Goal: Task Accomplishment & Management: Manage account settings

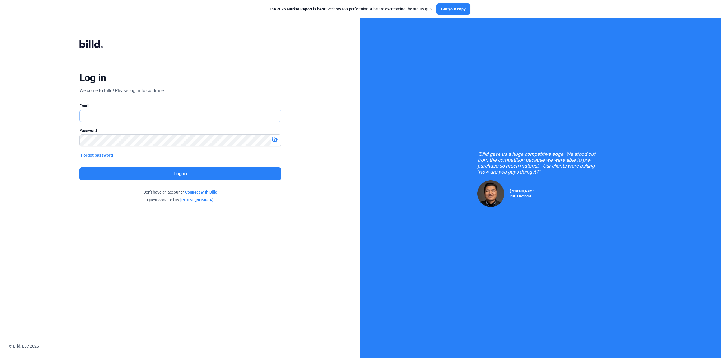
type input "[EMAIL_ADDRESS][DOMAIN_NAME]"
click at [157, 176] on button "Log in" at bounding box center [180, 173] width 202 height 13
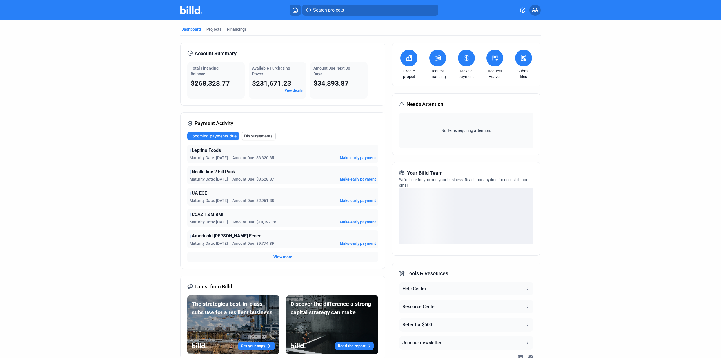
click at [208, 29] on div "Projects" at bounding box center [214, 29] width 15 height 6
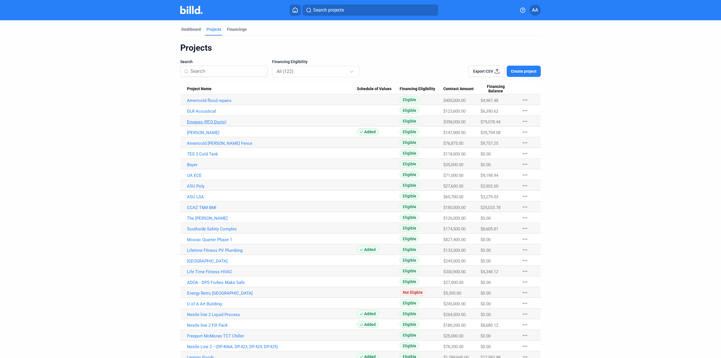
click at [205, 103] on link "Envases (RTO Ducts)" at bounding box center [272, 100] width 170 height 5
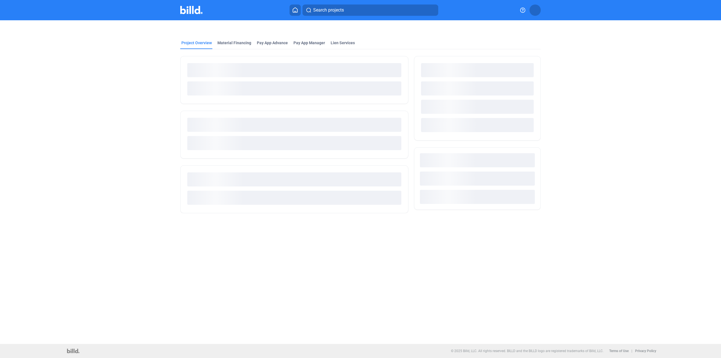
click at [213, 121] on div "loading" at bounding box center [294, 125] width 214 height 14
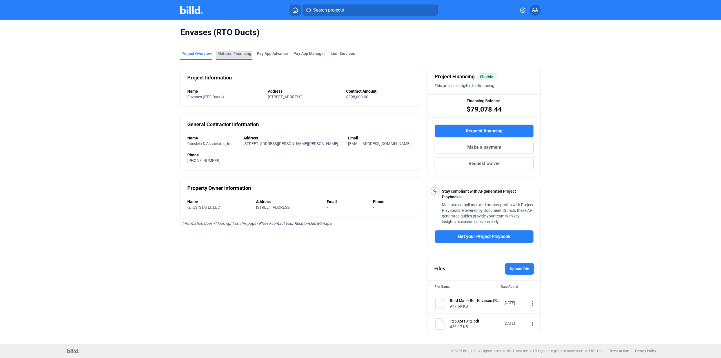
click at [229, 54] on div "Material Financing" at bounding box center [235, 54] width 34 height 6
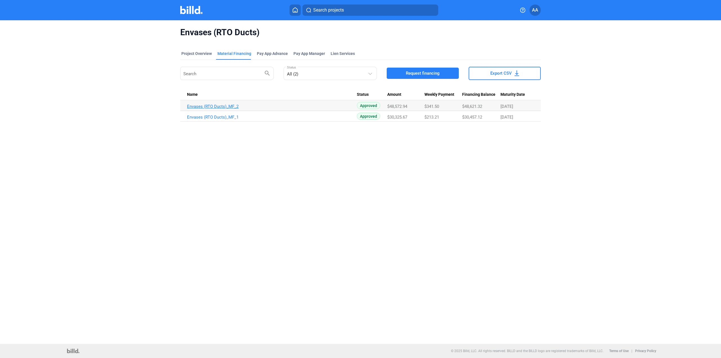
click at [214, 108] on link "Envases (RTO Ducts)_MF_2" at bounding box center [272, 106] width 170 height 5
